Goal: Find specific page/section: Find specific page/section

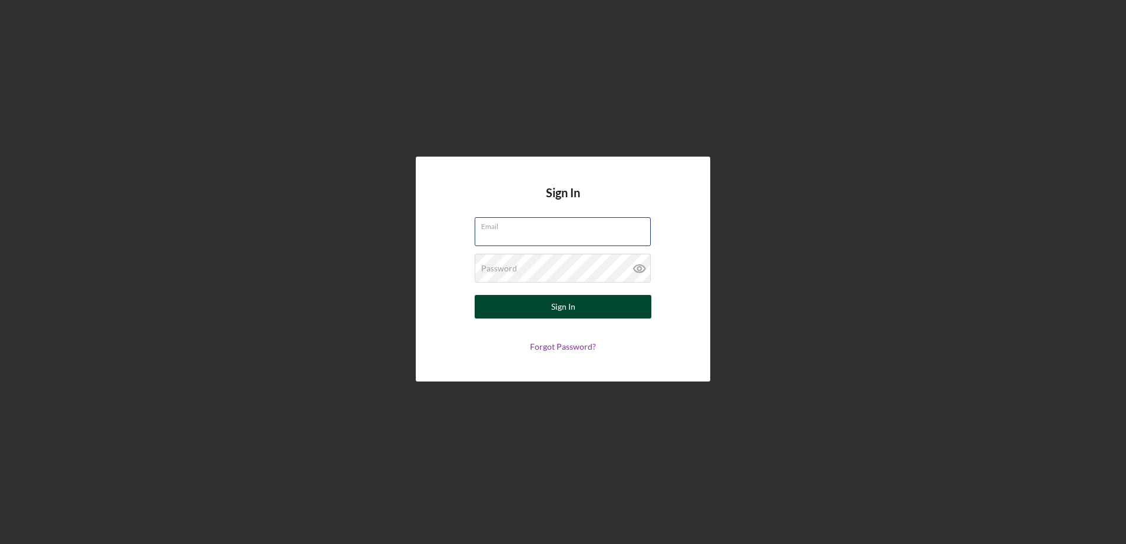
type input "[EMAIL_ADDRESS][DOMAIN_NAME]"
click at [573, 297] on div "Sign In" at bounding box center [563, 307] width 24 height 24
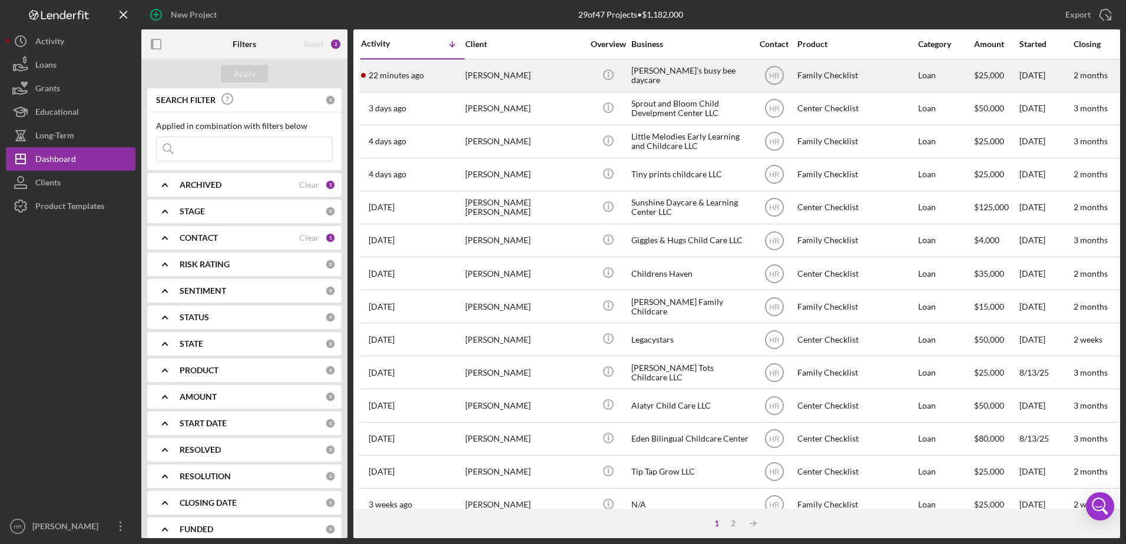
click at [514, 79] on div "[PERSON_NAME]" at bounding box center [524, 75] width 118 height 31
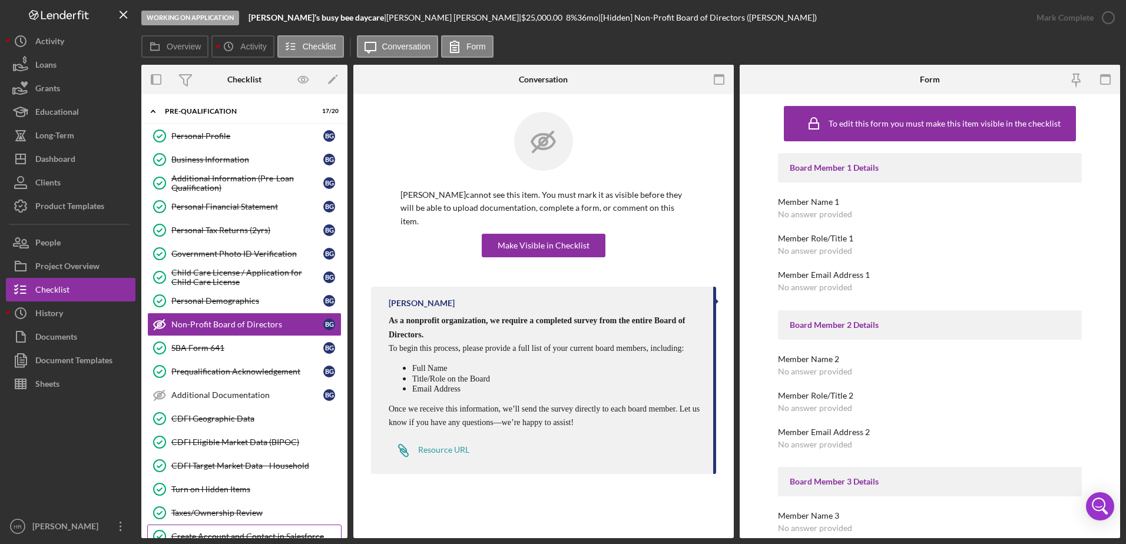
scroll to position [201, 0]
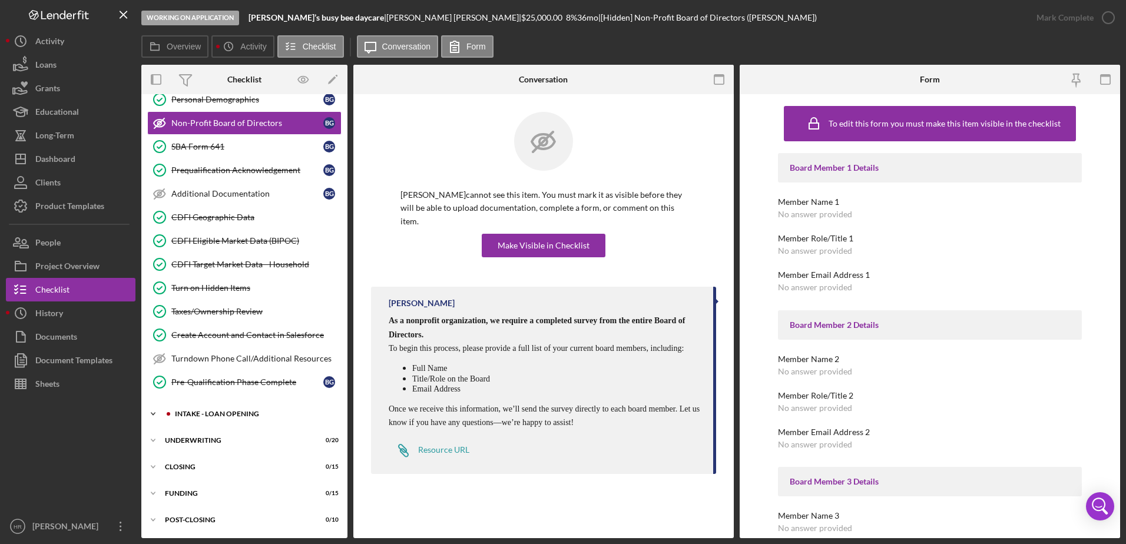
click at [228, 417] on div "Icon/Expander INTAKE - LOAN OPENING 6 / 47" at bounding box center [244, 414] width 206 height 24
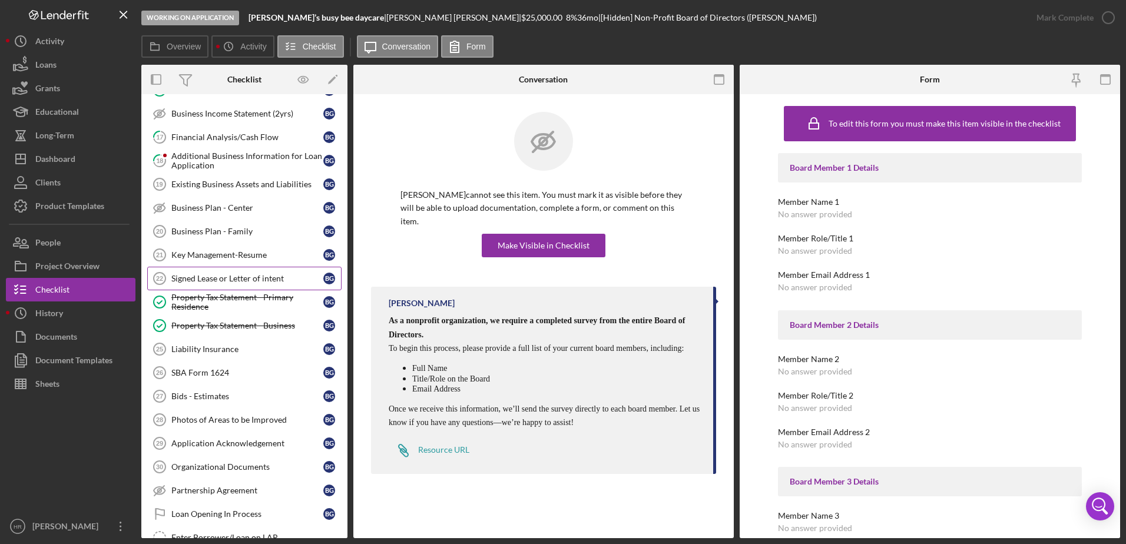
scroll to position [672, 0]
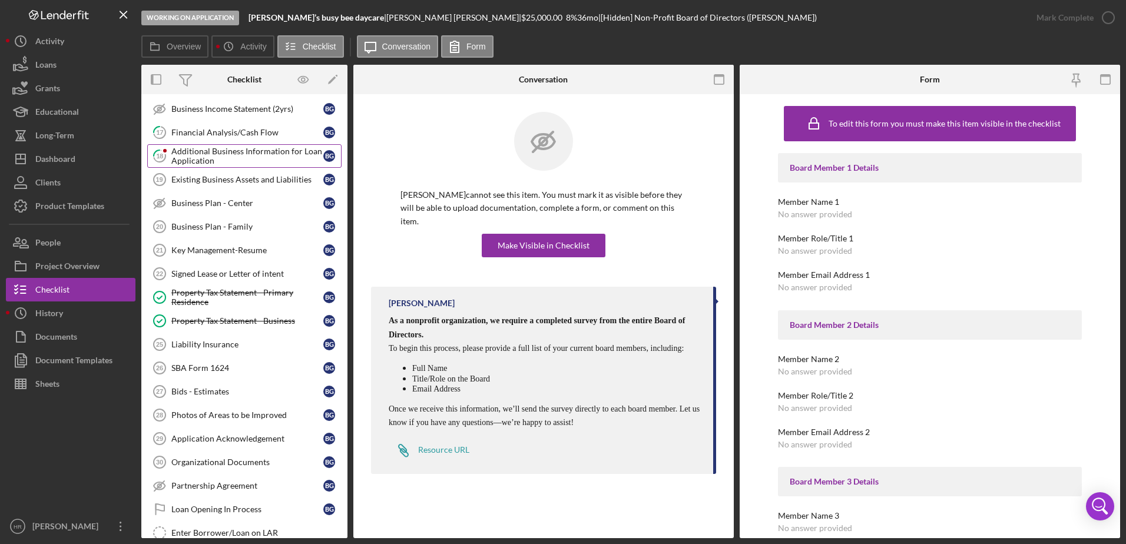
click at [228, 147] on div "Additional Business Information for Loan Application" at bounding box center [247, 156] width 152 height 19
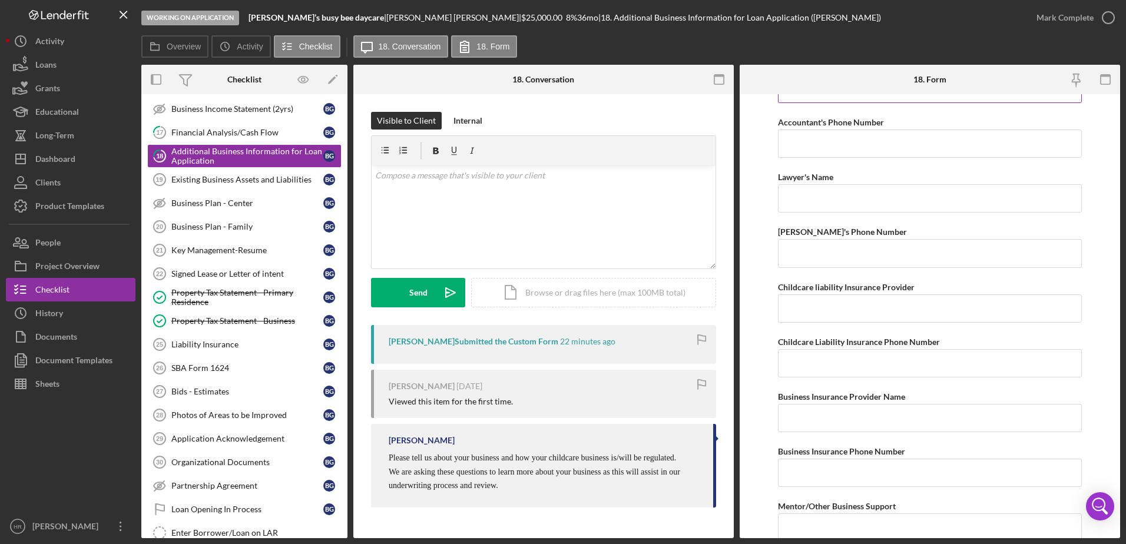
scroll to position [3266, 0]
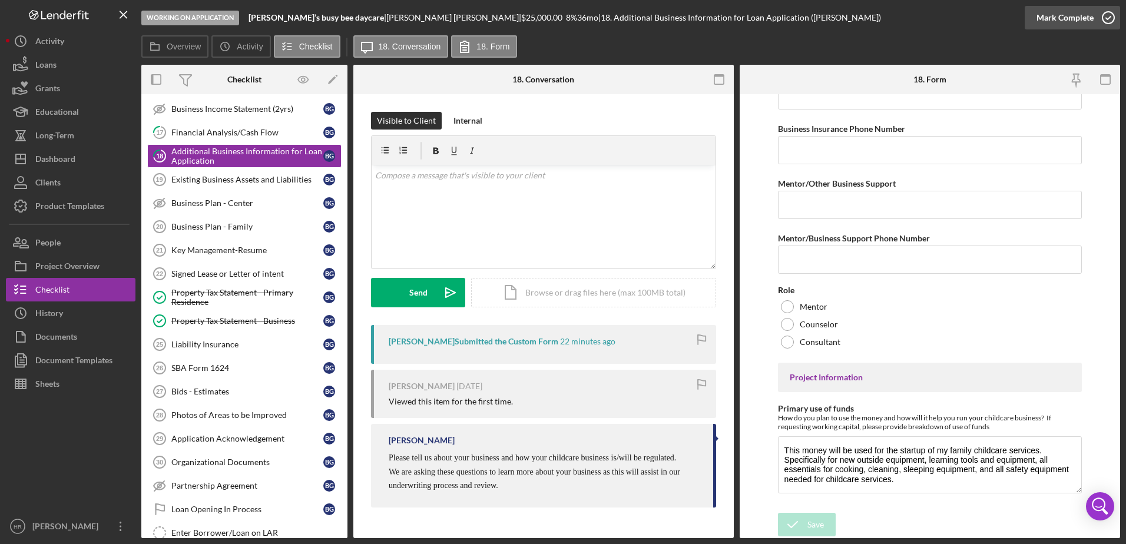
click at [1112, 16] on icon "button" at bounding box center [1107, 17] width 29 height 29
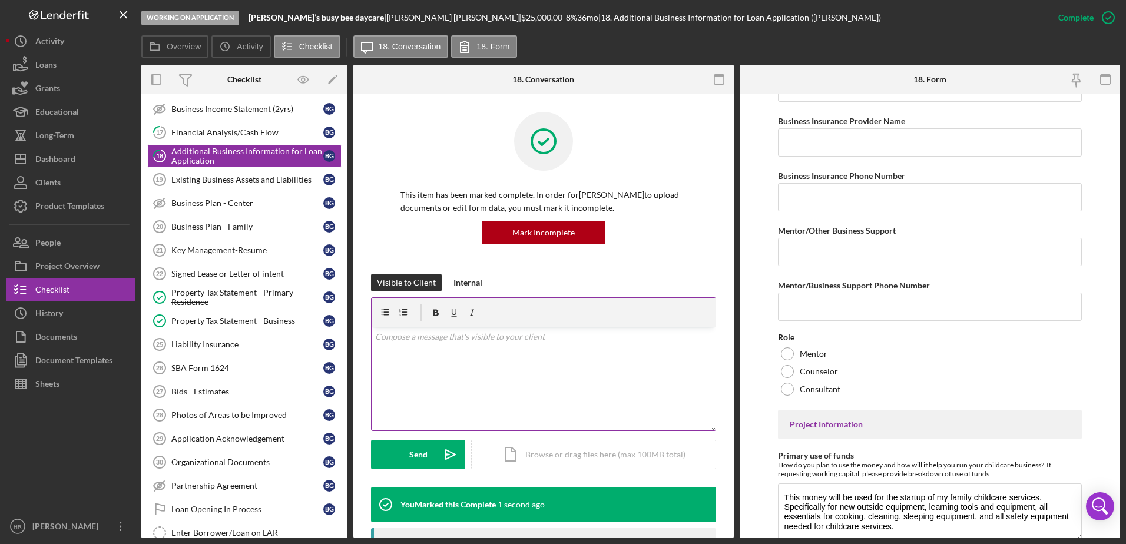
scroll to position [3313, 0]
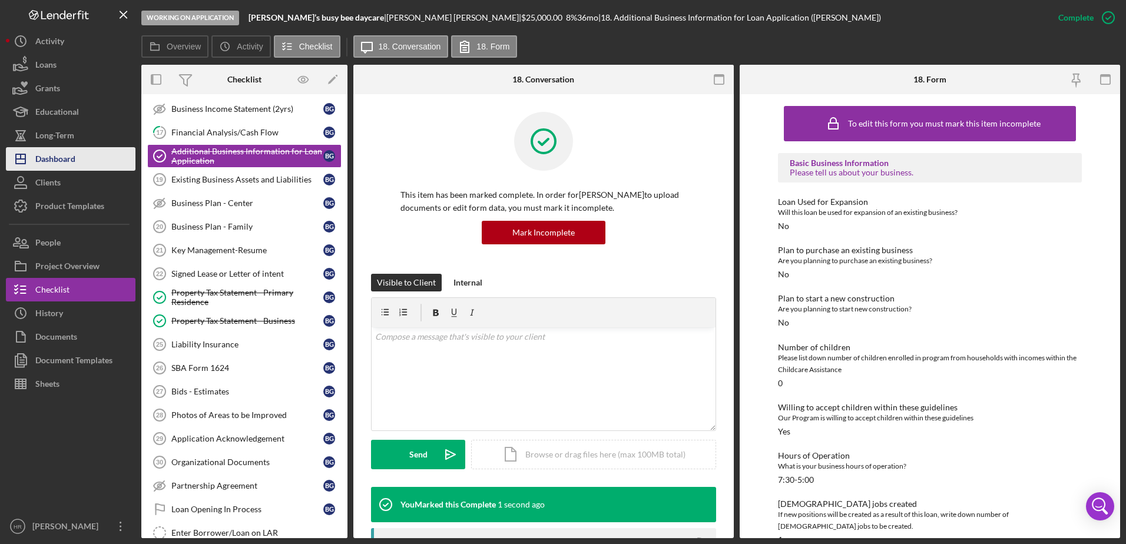
click at [81, 162] on button "Icon/Dashboard Dashboard" at bounding box center [71, 159] width 130 height 24
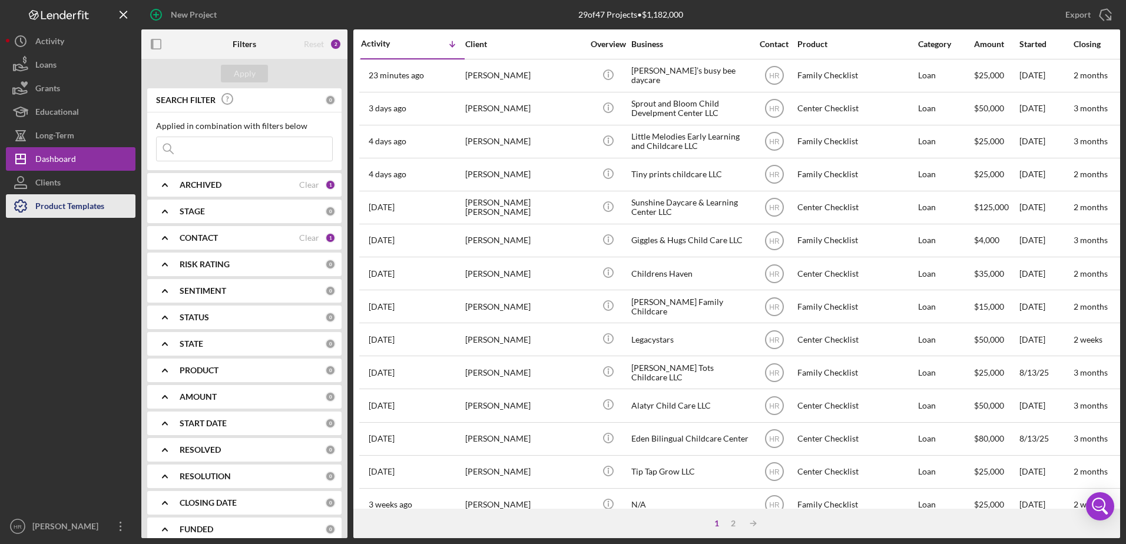
click at [67, 205] on div "Product Templates" at bounding box center [69, 207] width 69 height 26
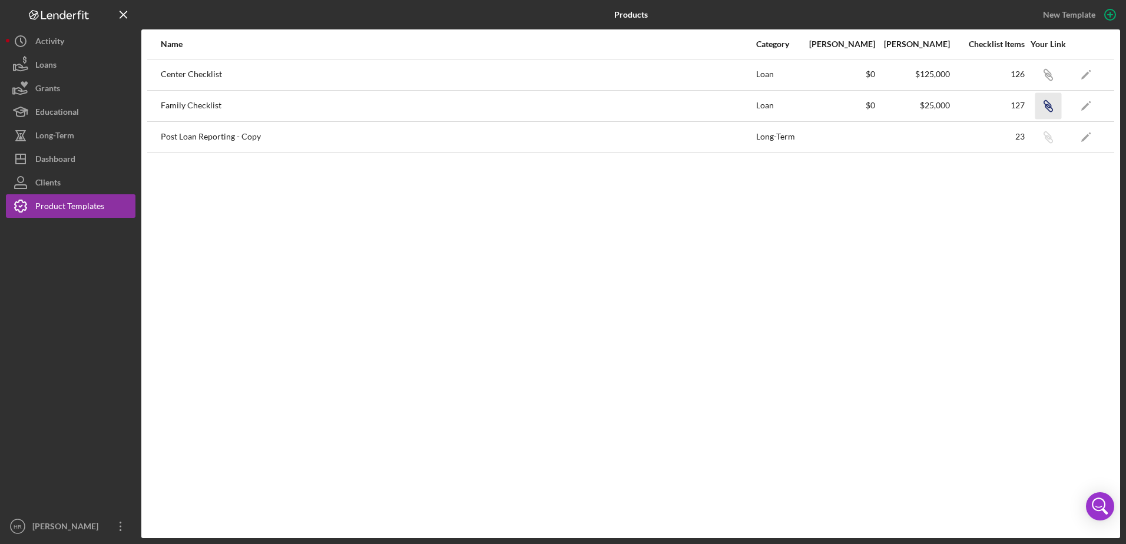
click at [1046, 107] on icon "Icon/Link" at bounding box center [1047, 105] width 26 height 26
click at [84, 164] on button "Icon/Dashboard Dashboard" at bounding box center [71, 159] width 130 height 24
